Goal: Entertainment & Leisure: Consume media (video, audio)

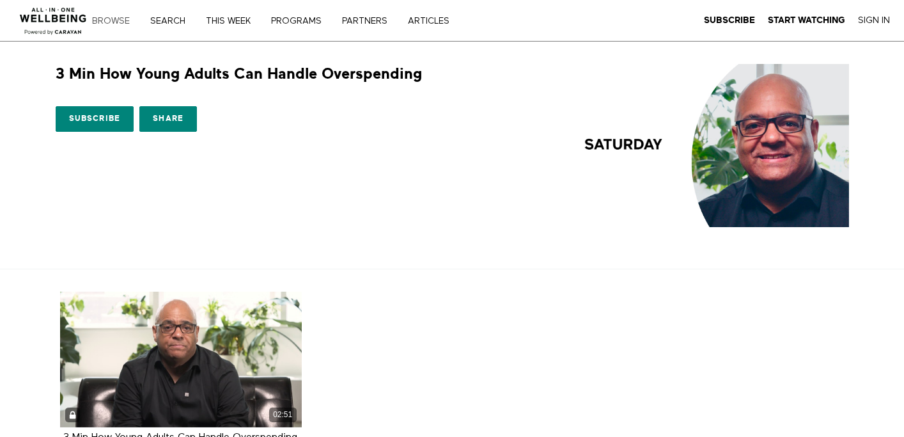
click at [118, 22] on link "Browse" at bounding box center [116, 21] width 56 height 9
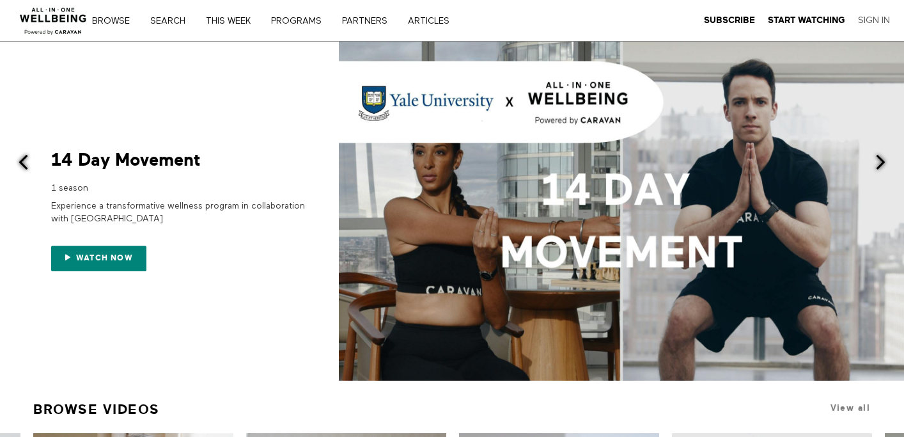
click at [874, 17] on link "Sign In" at bounding box center [874, 21] width 32 height 12
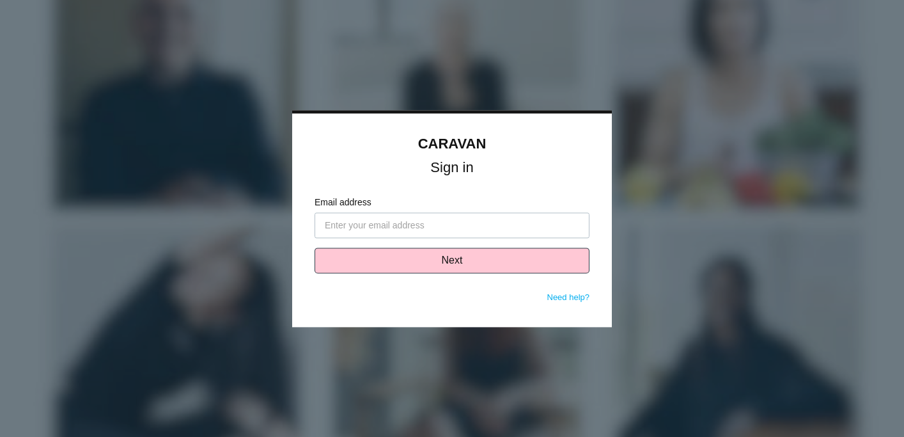
click at [395, 223] on input "Email address" at bounding box center [452, 225] width 275 height 26
click at [0, 0] on com-1password-button at bounding box center [0, 0] width 0 height 0
click at [523, 225] on input "Email address" at bounding box center [452, 225] width 275 height 26
type input "[EMAIL_ADDRESS][DOMAIN_NAME]"
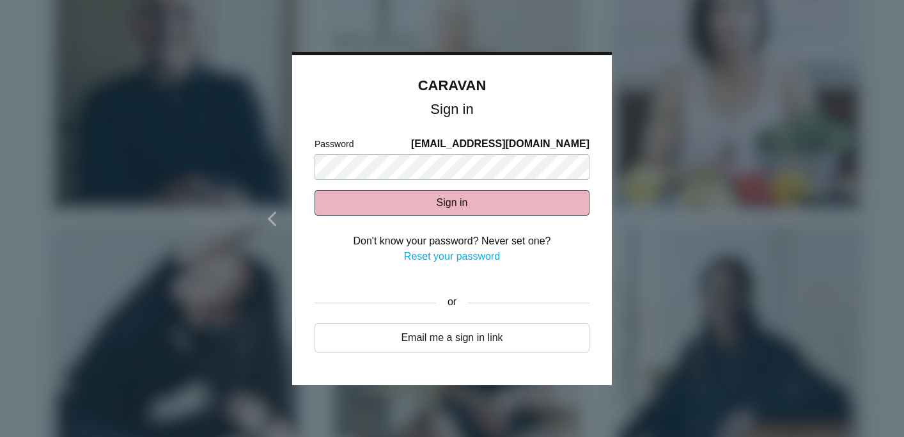
click at [523, 211] on button "Sign in" at bounding box center [452, 203] width 275 height 26
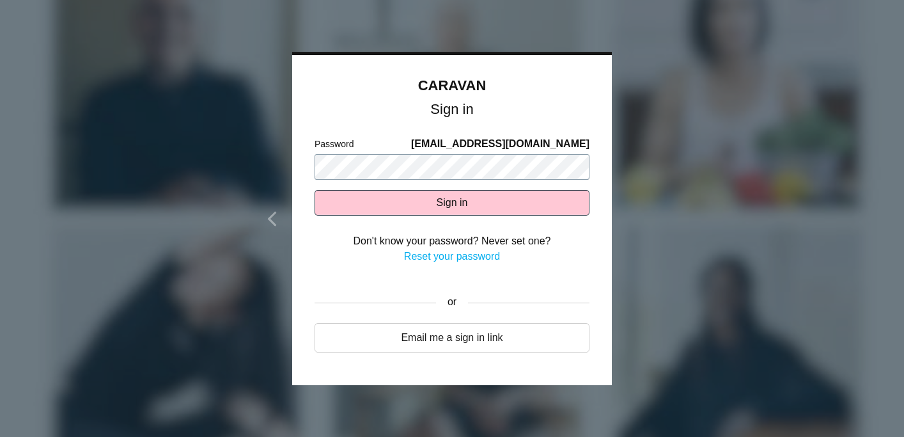
click at [315, 190] on button "Sign in" at bounding box center [452, 203] width 275 height 26
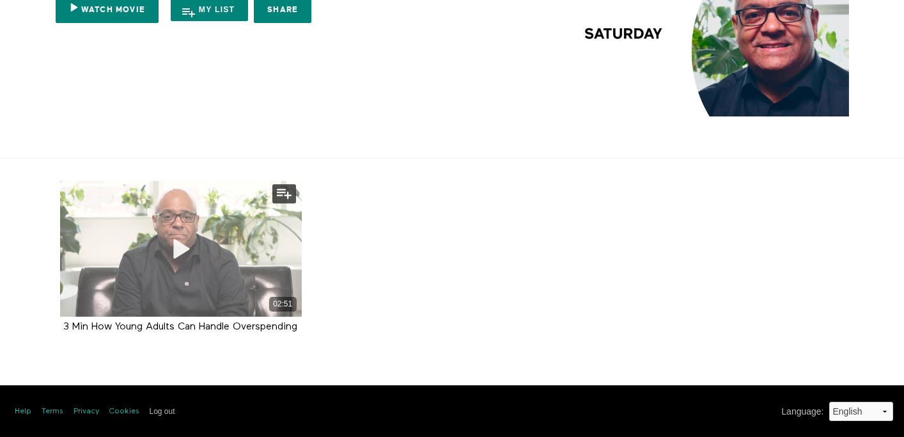
scroll to position [125, 0]
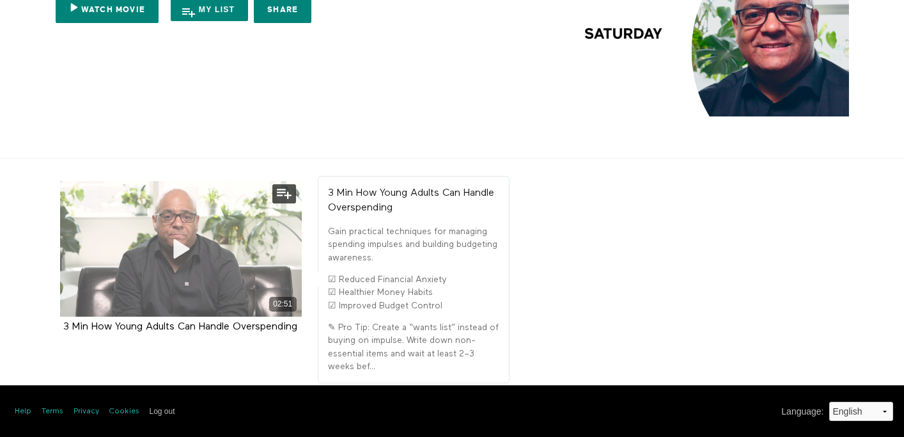
click at [180, 252] on span at bounding box center [181, 249] width 38 height 38
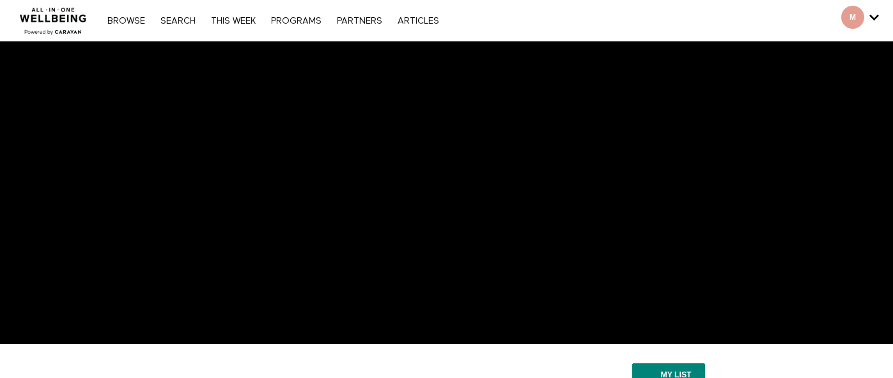
click at [63, 15] on img at bounding box center [53, 17] width 77 height 38
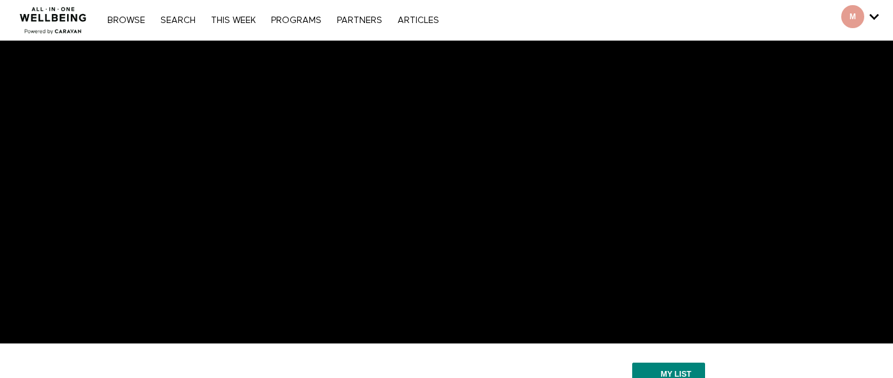
click at [51, 17] on img at bounding box center [53, 16] width 77 height 38
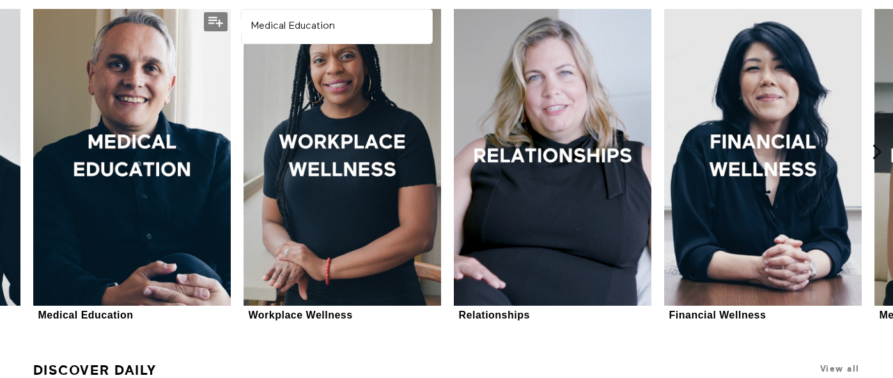
scroll to position [428, 0]
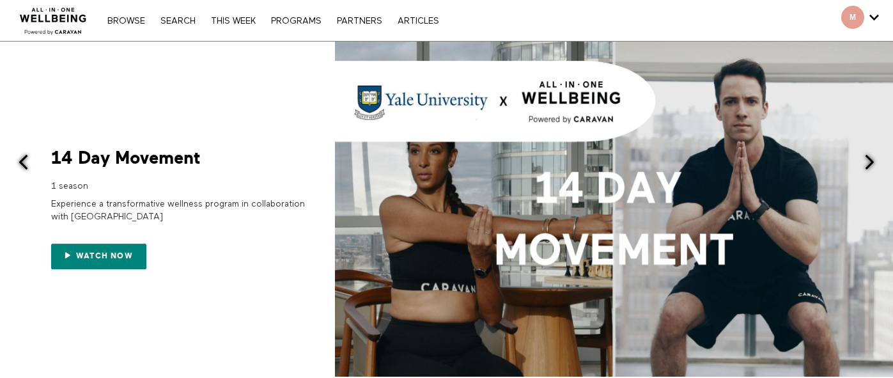
click at [295, 15] on div "Browse Search THIS WEEK PROGRAMS PARTNERS ARTICLES Account settings Manage Subs…" at bounding box center [273, 20] width 344 height 10
click at [295, 22] on link "PROGRAMS" at bounding box center [296, 21] width 63 height 9
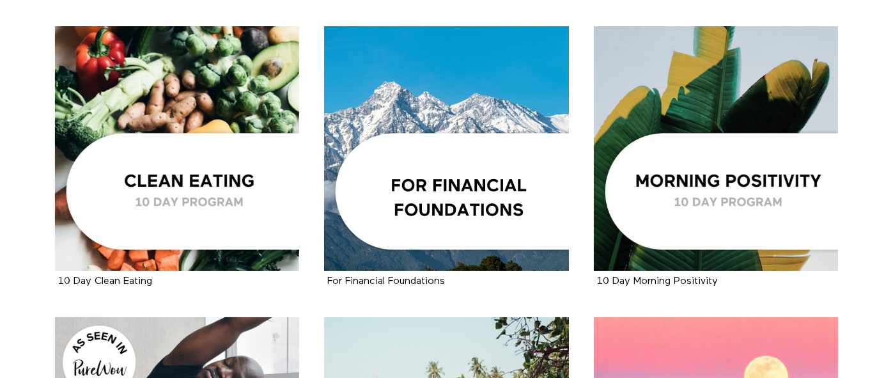
scroll to position [1721, 0]
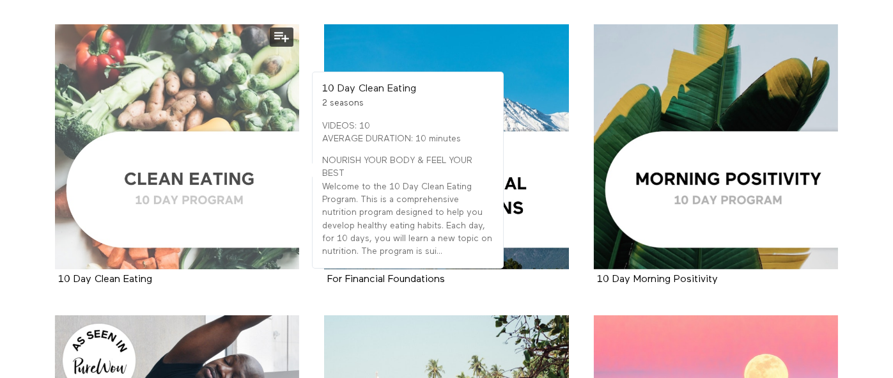
click at [233, 108] on div at bounding box center [177, 146] width 245 height 245
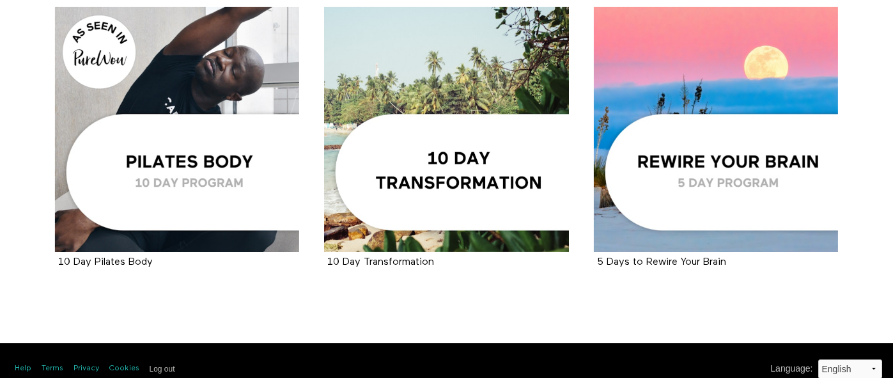
scroll to position [2046, 0]
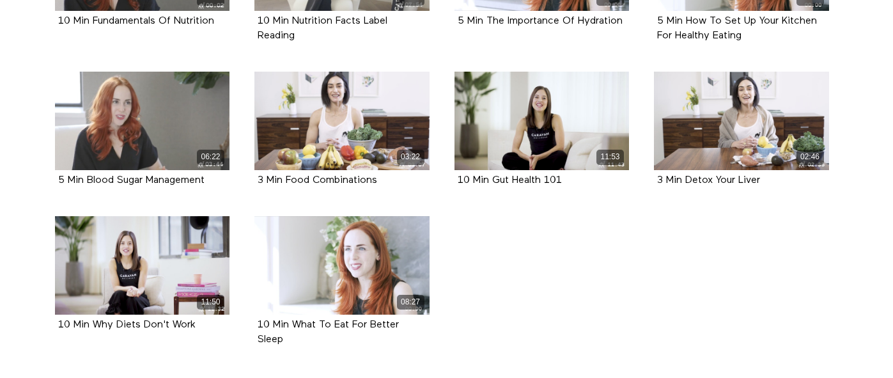
scroll to position [416, 0]
